Goal: Transaction & Acquisition: Book appointment/travel/reservation

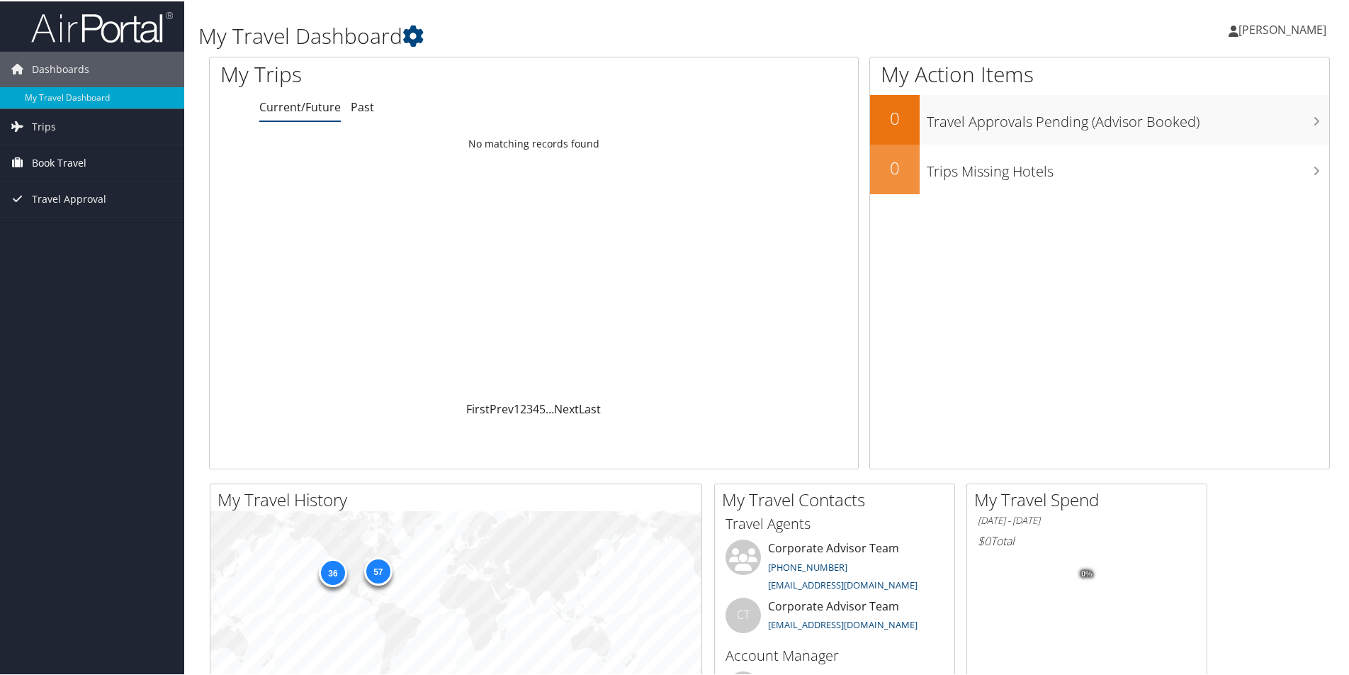
click at [81, 160] on span "Book Travel" at bounding box center [59, 161] width 55 height 35
click at [96, 226] on link "Book/Manage Online Trips" at bounding box center [92, 232] width 184 height 21
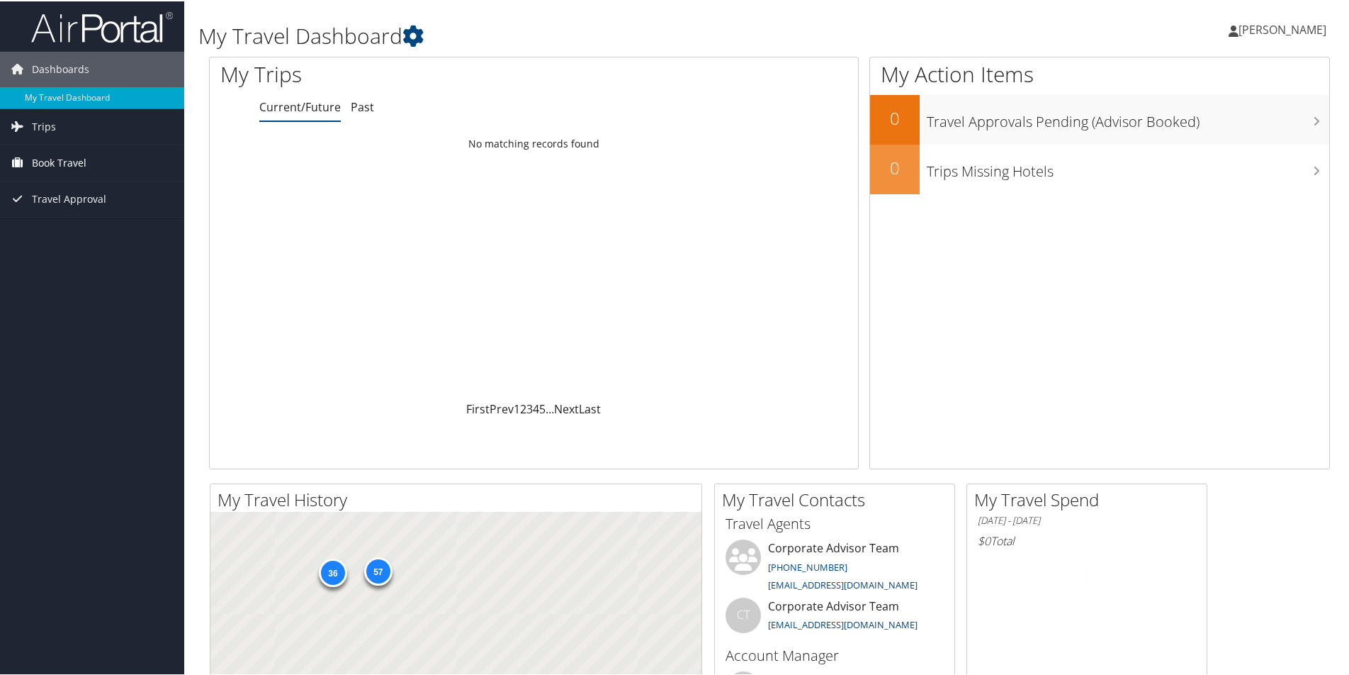
click at [59, 166] on span "Book Travel" at bounding box center [59, 161] width 55 height 35
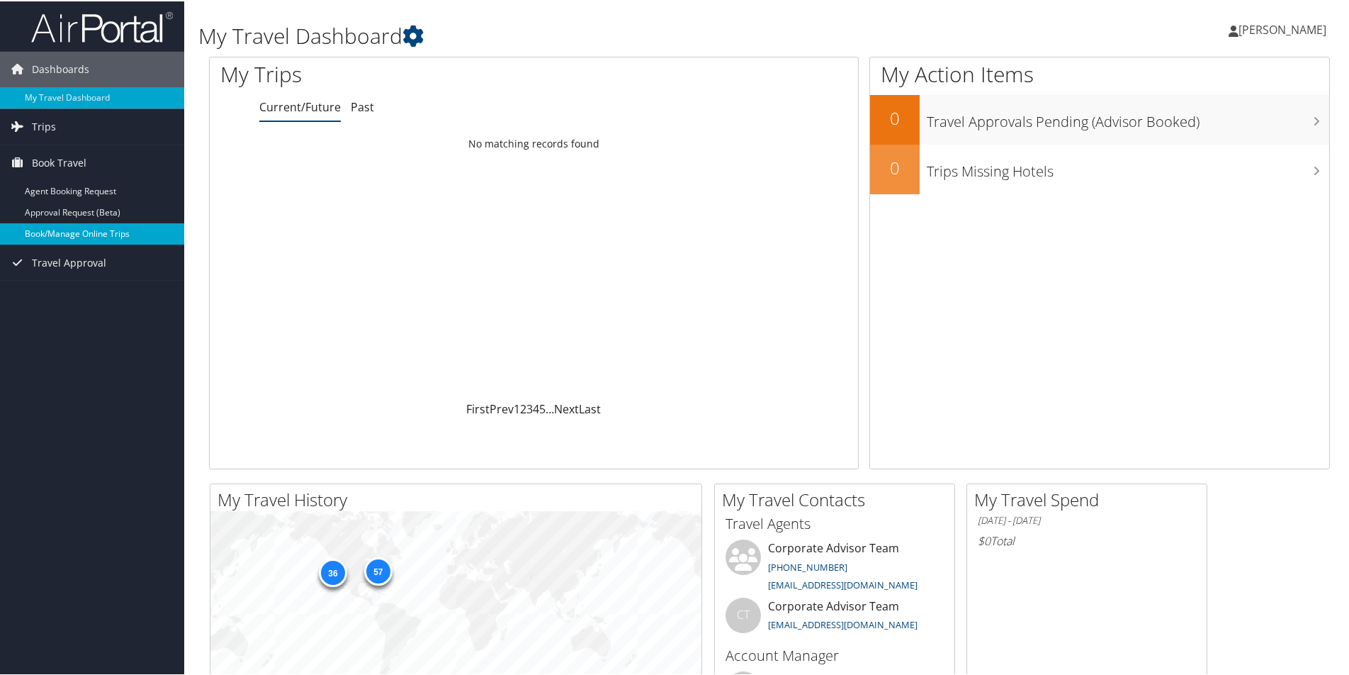
click at [77, 237] on link "Book/Manage Online Trips" at bounding box center [92, 232] width 184 height 21
